Goal: Transaction & Acquisition: Purchase product/service

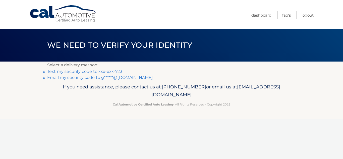
click at [114, 72] on link "Text my security code to xxx-xxx-7231" at bounding box center [85, 71] width 77 height 5
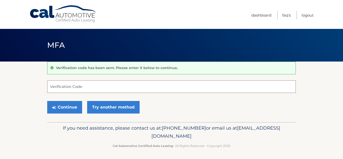
click at [108, 87] on input "Verification Code" at bounding box center [171, 86] width 249 height 13
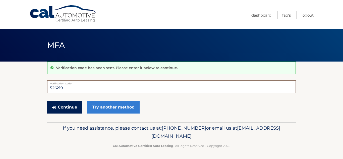
type input "526219"
click at [67, 105] on button "Continue" at bounding box center [64, 107] width 35 height 13
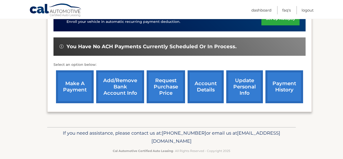
scroll to position [179, 0]
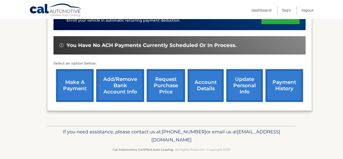
click at [286, 84] on link "payment history" at bounding box center [284, 85] width 38 height 33
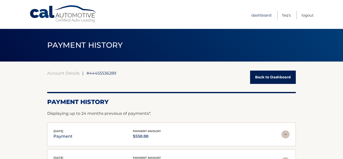
click at [256, 15] on link "Dashboard" at bounding box center [261, 15] width 20 height 8
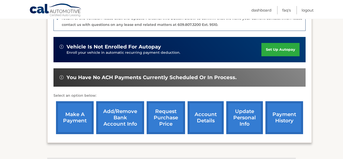
scroll to position [151, 0]
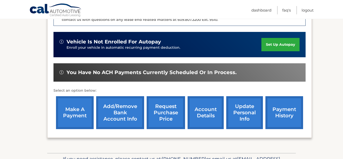
click at [78, 114] on link "make a payment" at bounding box center [75, 112] width 38 height 33
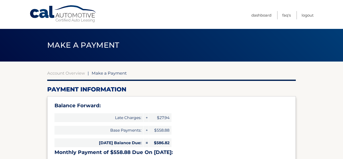
type input "1145.70"
select select "MWNmNTQ3MDMtYzBlOS00NGRkLTgwYzYtMWQxNTdiOWZlNGI2"
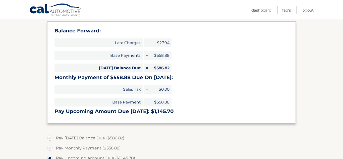
scroll to position [95, 0]
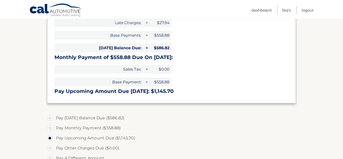
click at [50, 118] on label "Pay [DATE] Balance Due ($586.82)" at bounding box center [171, 118] width 249 height 10
click at [50, 118] on input "Pay [DATE] Balance Due ($586.82)" at bounding box center [51, 117] width 5 height 8
radio input "true"
type input "586.82"
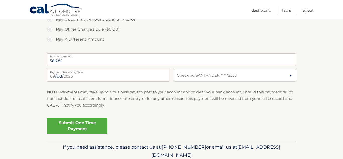
scroll to position [214, 0]
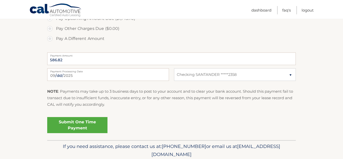
click at [78, 122] on link "Submit One Time Payment" at bounding box center [77, 125] width 60 height 16
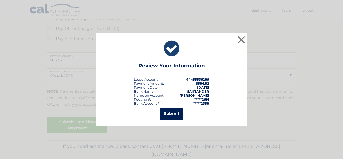
click at [172, 113] on button "Submit" at bounding box center [171, 113] width 23 height 12
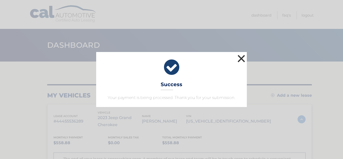
click at [237, 64] on button "×" at bounding box center [241, 58] width 10 height 10
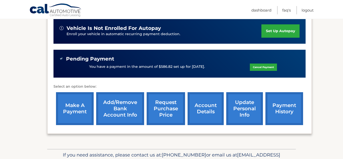
scroll to position [166, 0]
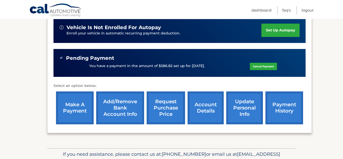
click at [198, 105] on link "account details" at bounding box center [206, 107] width 36 height 33
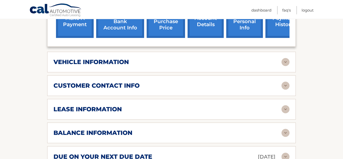
scroll to position [228, 0]
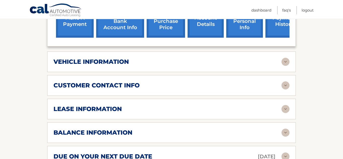
click at [284, 110] on img at bounding box center [286, 109] width 8 height 8
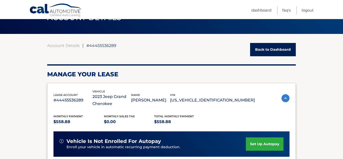
scroll to position [26, 0]
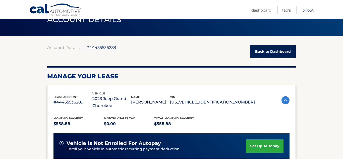
click at [305, 11] on link "Logout" at bounding box center [308, 10] width 12 height 8
